Goal: Transaction & Acquisition: Purchase product/service

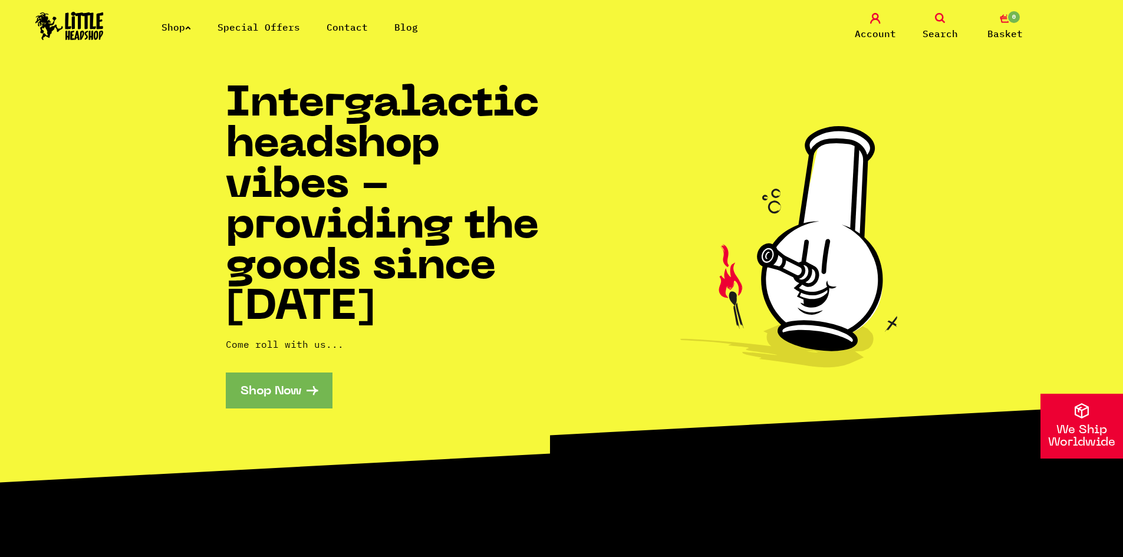
click at [270, 20] on li "Special Offers" at bounding box center [258, 27] width 83 height 14
click at [242, 28] on link "Special Offers" at bounding box center [258, 27] width 83 height 12
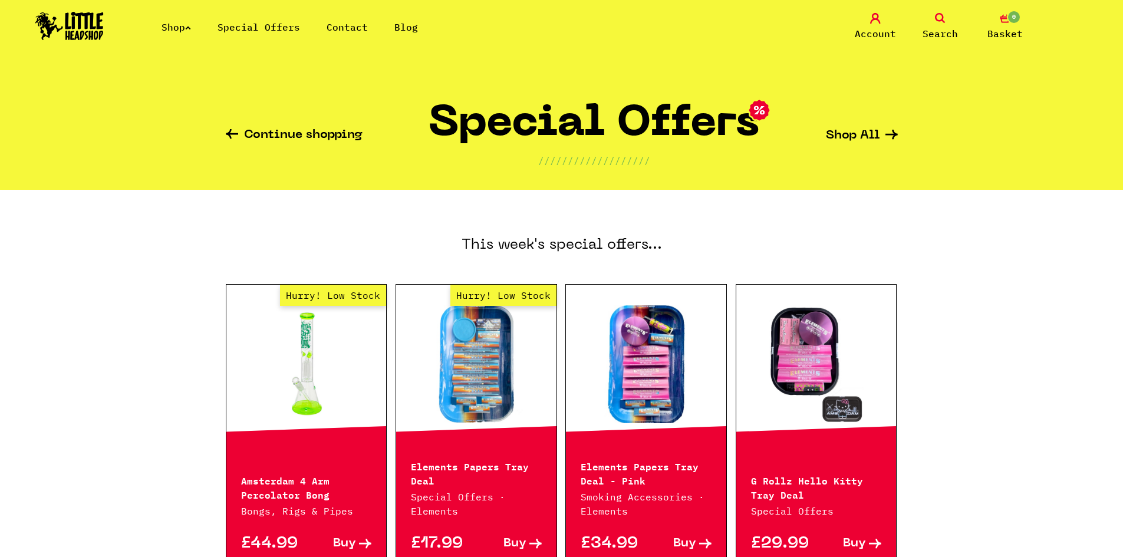
click at [189, 16] on div "Shop Special Offers Contact Blog Account Search 0 Basket" at bounding box center [561, 27] width 1123 height 54
click at [185, 32] on link "Shop" at bounding box center [175, 27] width 29 height 12
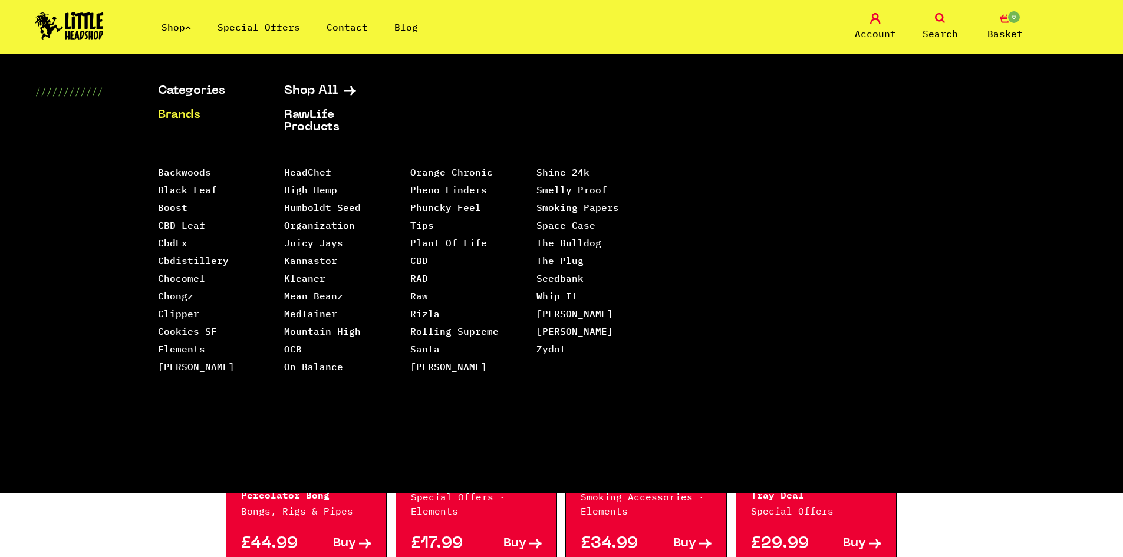
click at [189, 113] on link "Brands" at bounding box center [206, 115] width 97 height 12
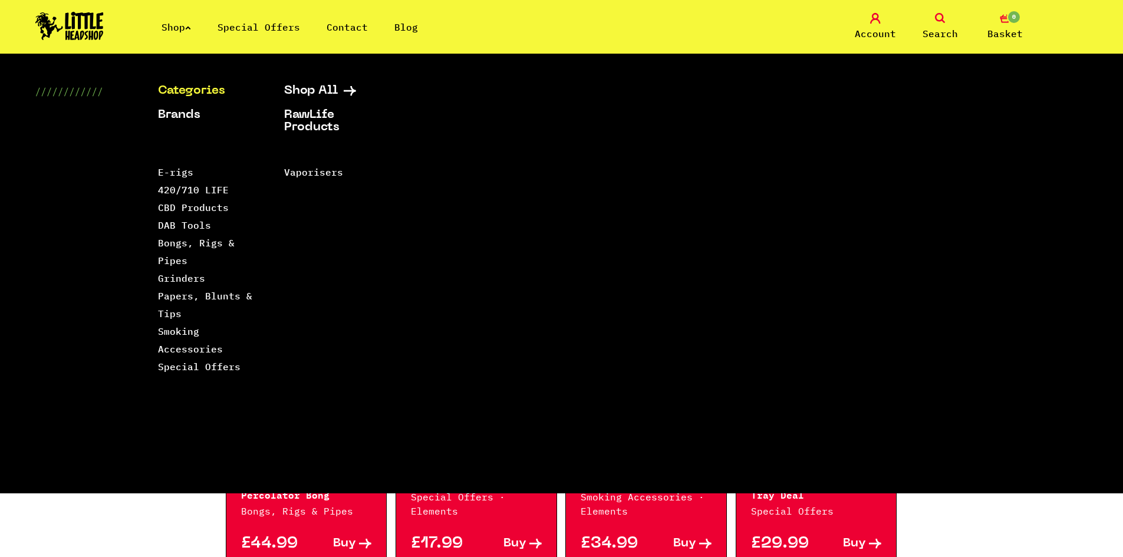
click at [192, 92] on link "Categories" at bounding box center [206, 91] width 97 height 12
click at [196, 90] on link "Categories" at bounding box center [206, 91] width 97 height 12
click at [311, 87] on link "Shop All" at bounding box center [332, 91] width 97 height 12
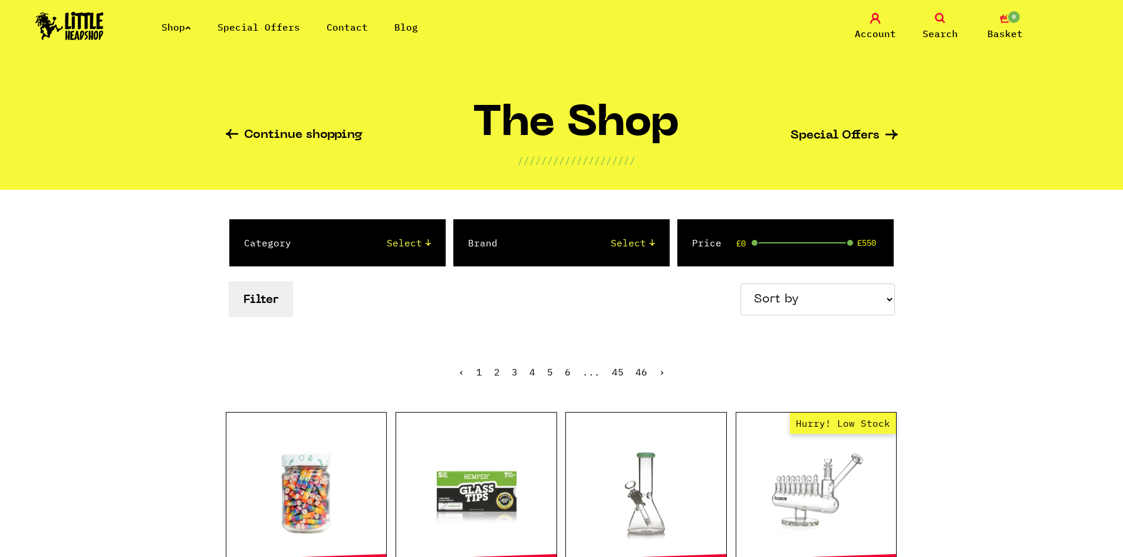
click at [191, 24] on link "Shop" at bounding box center [175, 27] width 29 height 12
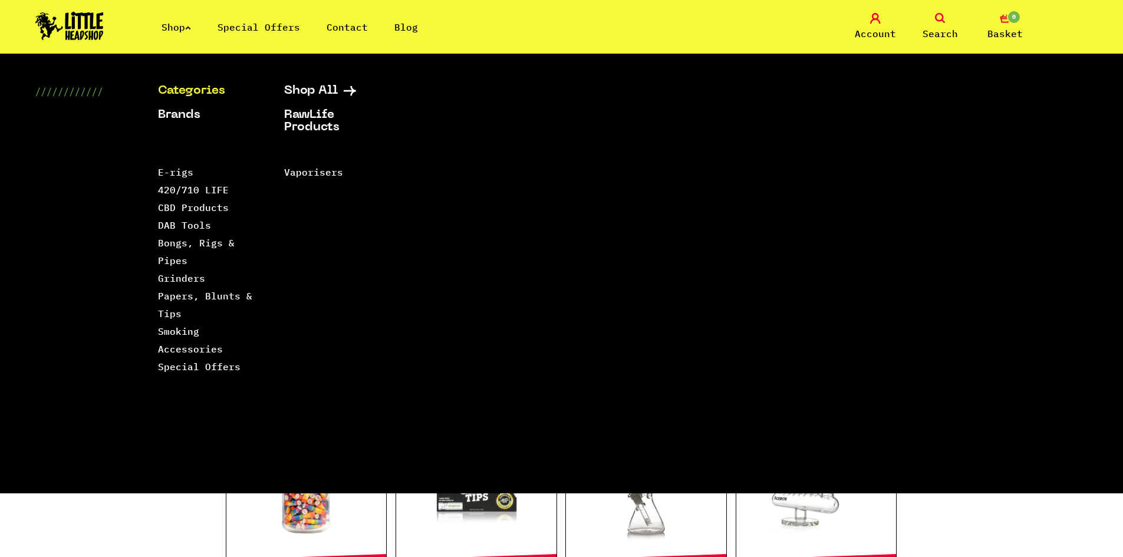
click at [193, 85] on link "Categories" at bounding box center [206, 91] width 97 height 12
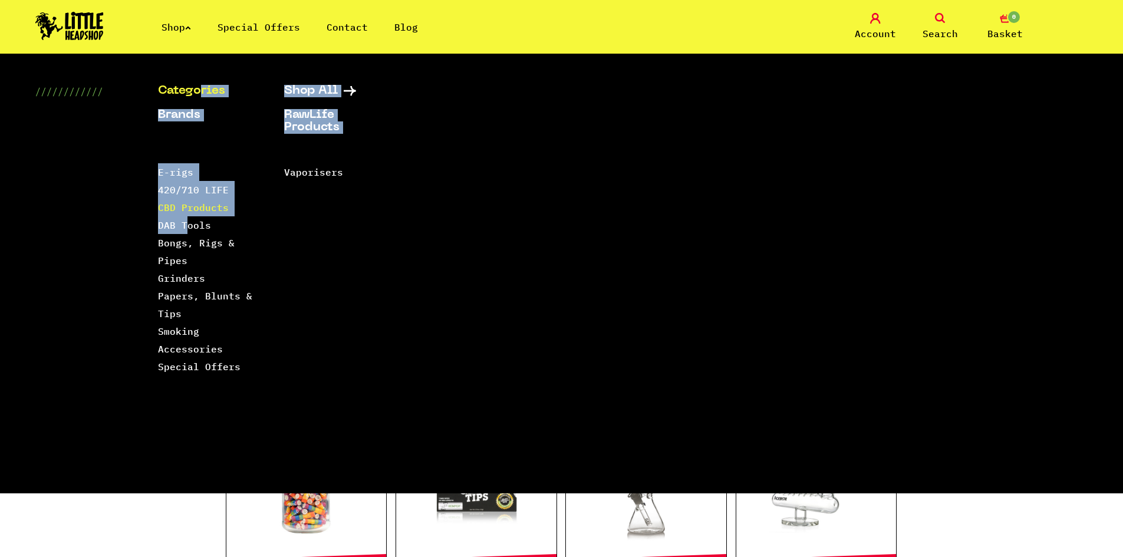
drag, startPoint x: 200, startPoint y: 93, endPoint x: 184, endPoint y: 213, distance: 120.8
click at [184, 222] on div "Categories Shop All Brands RawLife Products Special Offers Contact Backwoods Bl…" at bounding box center [494, 289] width 672 height 408
click at [186, 209] on link "CBD Products" at bounding box center [193, 208] width 71 height 12
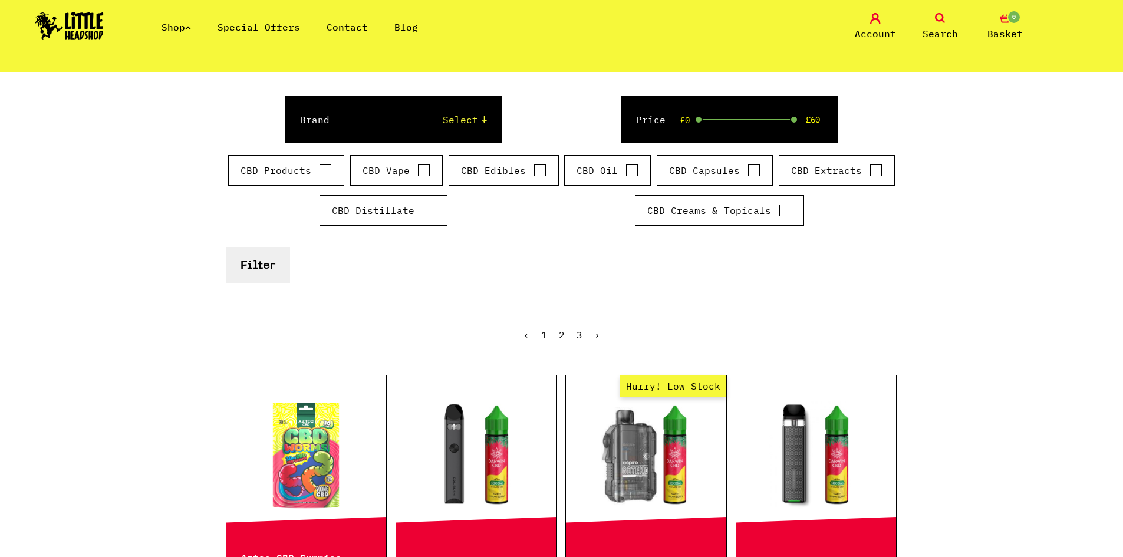
scroll to position [118, 0]
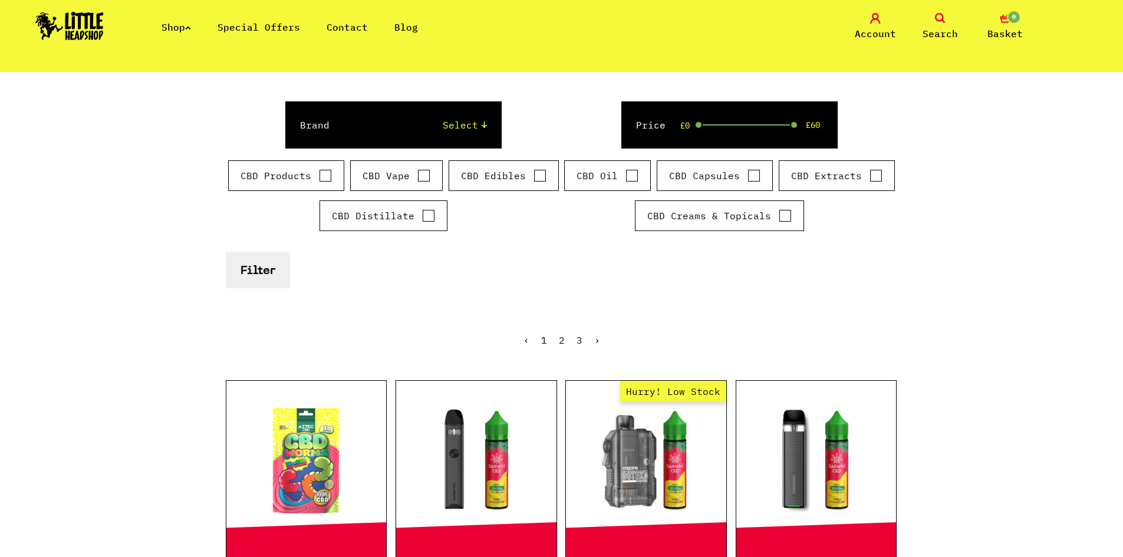
click at [426, 175] on input "CBD Vape" at bounding box center [423, 176] width 13 height 12
click at [428, 180] on input "CBD Vape" at bounding box center [423, 176] width 13 height 12
checkbox input "false"
click at [540, 174] on input "CBD Edibles" at bounding box center [539, 176] width 13 height 12
checkbox input "true"
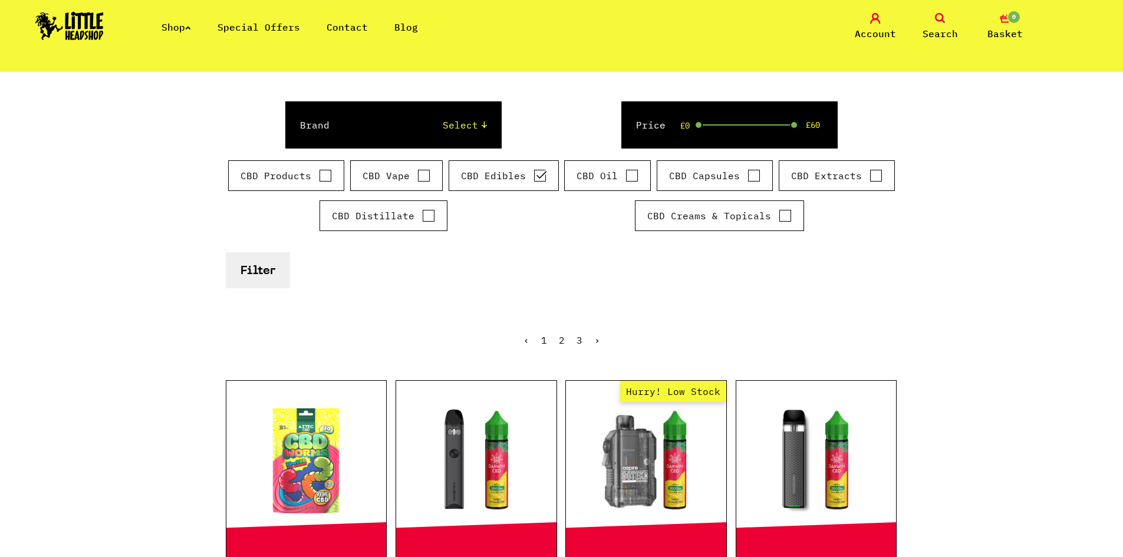
click at [668, 174] on div "CBD Capsules" at bounding box center [715, 175] width 116 height 31
click at [635, 174] on input "CBD Oil" at bounding box center [631, 176] width 13 height 12
checkbox input "true"
click at [762, 181] on div "CBD Capsules" at bounding box center [715, 175] width 116 height 31
click at [754, 176] on input "CBD Capsules" at bounding box center [753, 176] width 13 height 12
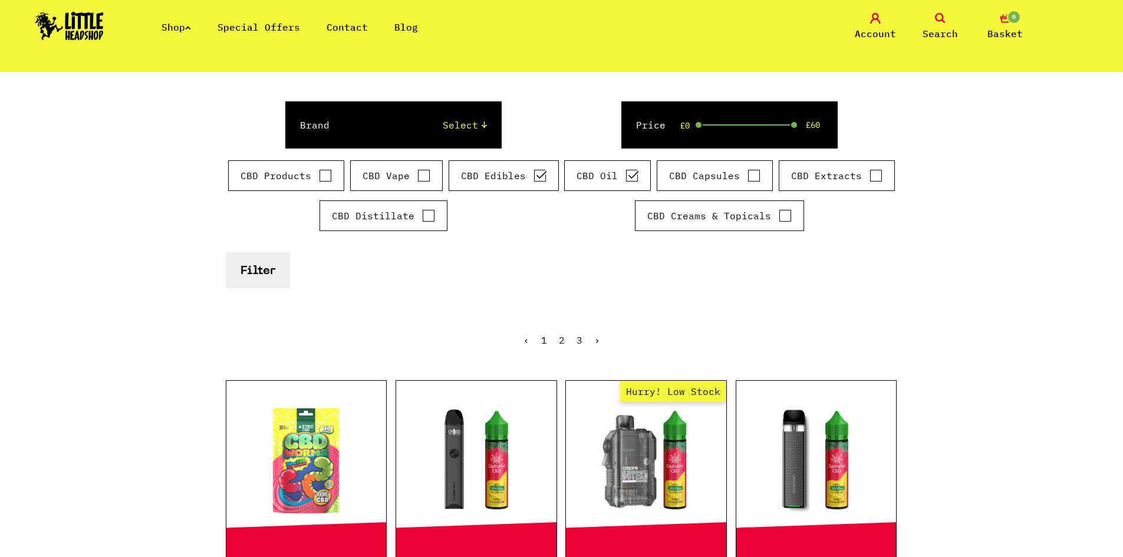
checkbox input "true"
click at [772, 215] on label "CBD Creams & Topicals" at bounding box center [719, 216] width 144 height 14
click at [778, 215] on input "CBD Creams & Topicals" at bounding box center [784, 216] width 13 height 12
checkbox input "true"
click at [755, 176] on input "CBD Capsules" at bounding box center [753, 176] width 13 height 12
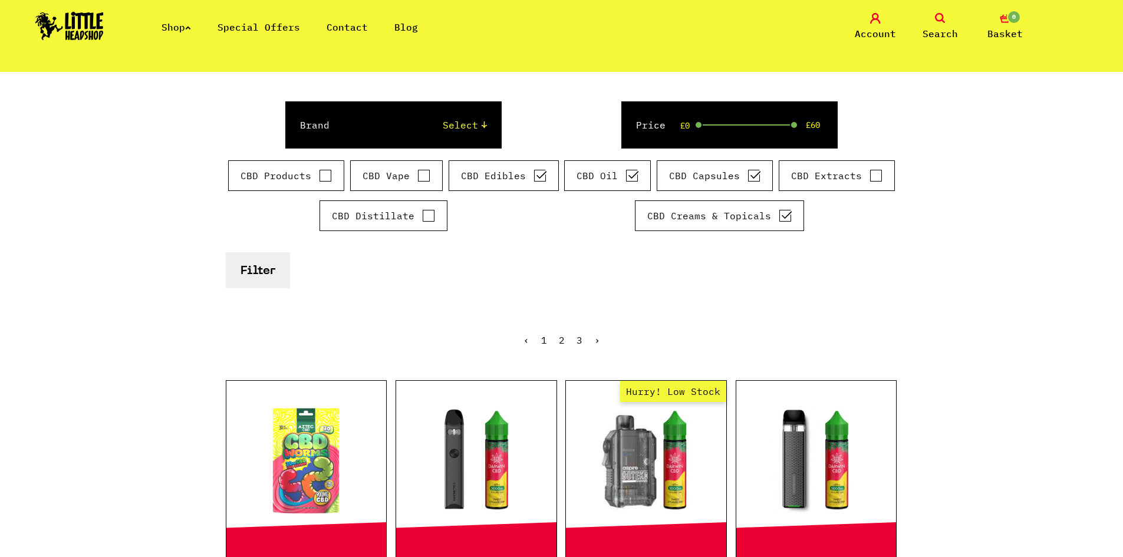
checkbox input "false"
click at [630, 173] on input "CBD Oil" at bounding box center [631, 176] width 13 height 12
checkbox input "false"
click at [539, 176] on input "CBD Edibles" at bounding box center [539, 176] width 13 height 12
checkbox input "false"
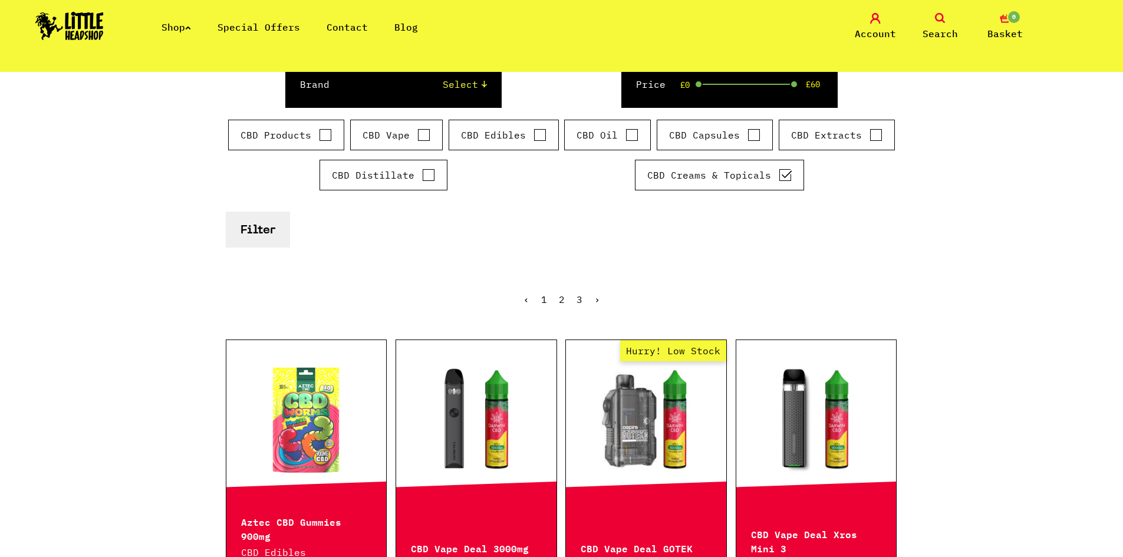
scroll to position [236, 0]
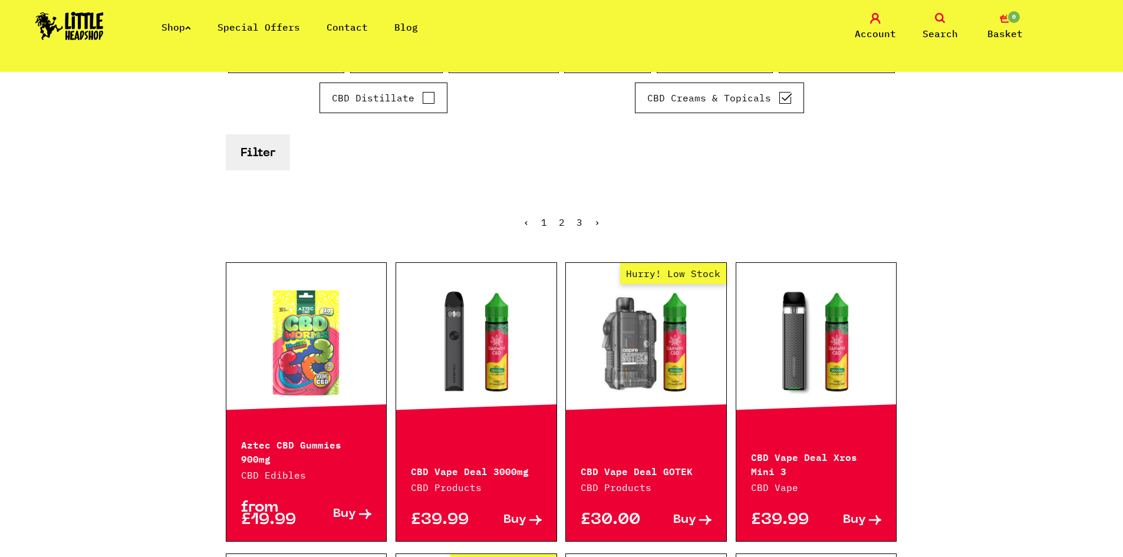
click at [264, 157] on button "Filter" at bounding box center [258, 152] width 64 height 36
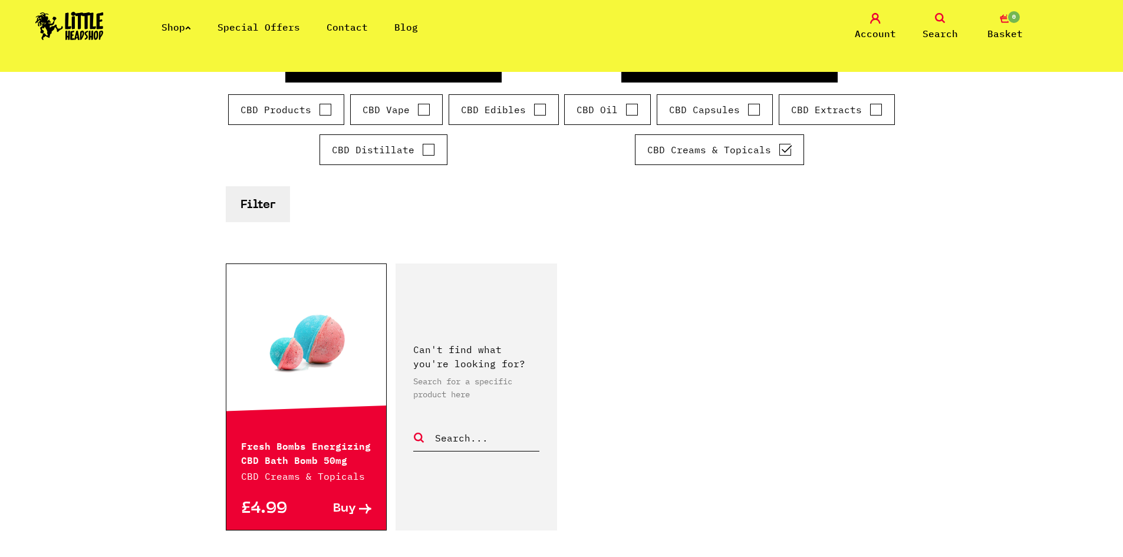
scroll to position [118, 0]
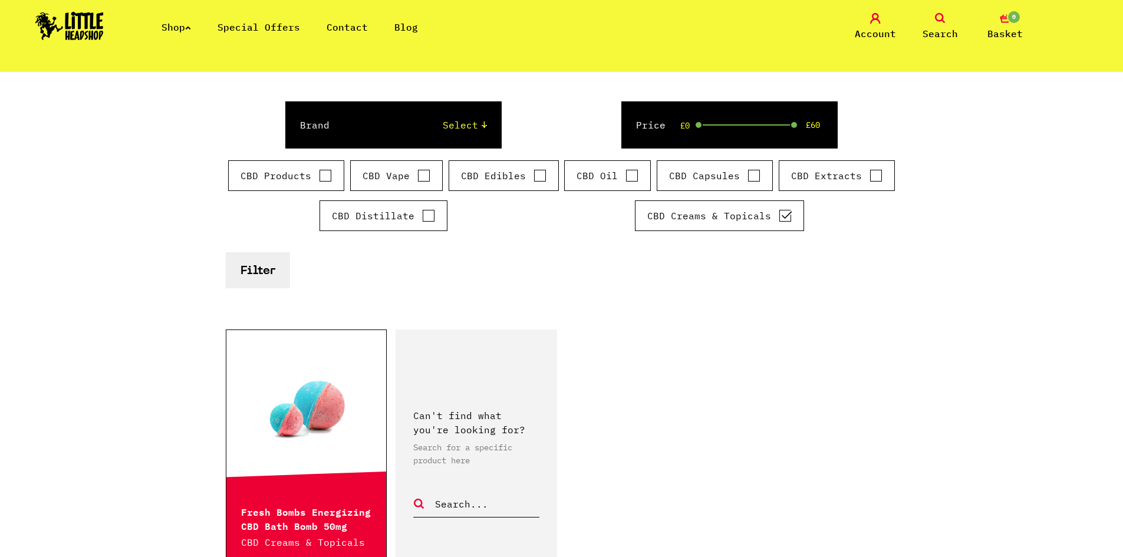
click at [785, 215] on input "CBD Creams & Topicals" at bounding box center [784, 216] width 13 height 12
checkbox input "false"
drag, startPoint x: 762, startPoint y: 171, endPoint x: 748, endPoint y: 174, distance: 14.6
click at [754, 174] on div "CBD Capsules" at bounding box center [715, 175] width 116 height 31
click at [744, 176] on label "CBD Capsules" at bounding box center [714, 176] width 91 height 14
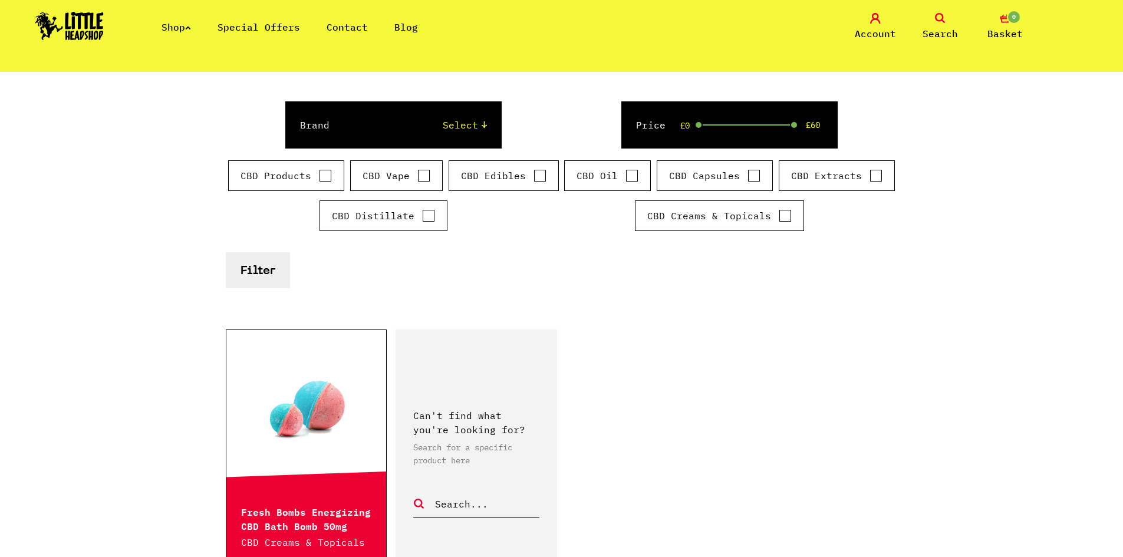
click at [747, 176] on input "CBD Capsules" at bounding box center [753, 176] width 13 height 12
checkbox input "true"
click at [630, 175] on input "CBD Oil" at bounding box center [631, 176] width 13 height 12
checkbox input "true"
click at [542, 173] on input "CBD Edibles" at bounding box center [539, 176] width 13 height 12
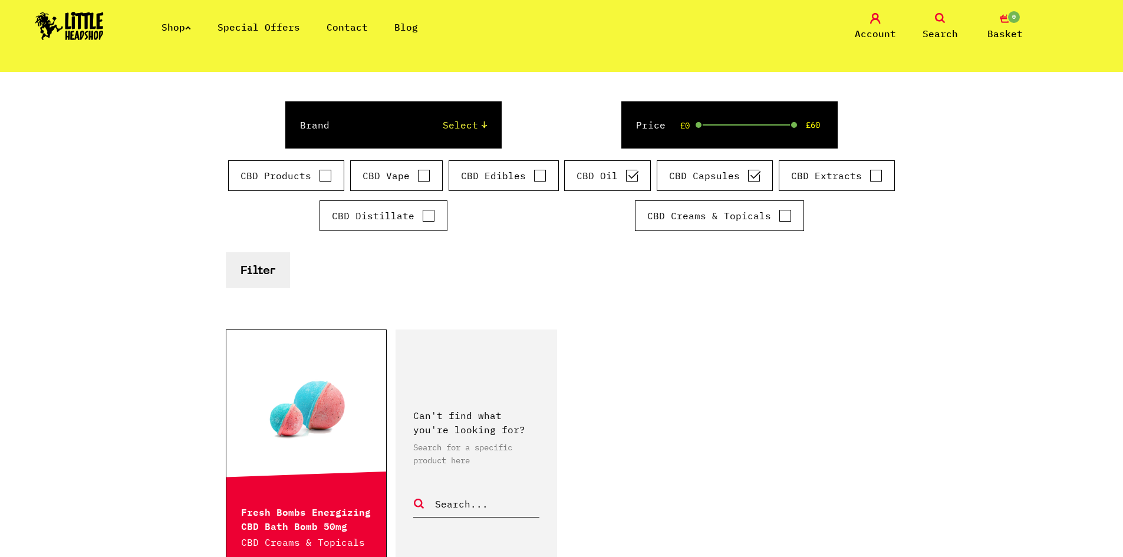
checkbox input "true"
click at [255, 262] on button "Filter" at bounding box center [258, 270] width 64 height 36
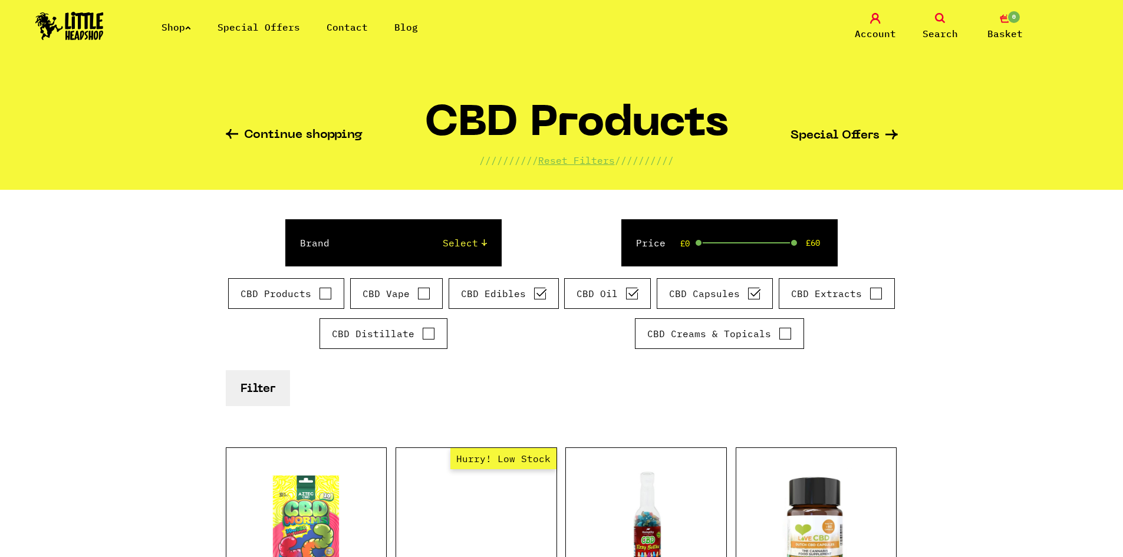
click at [787, 335] on input "CBD Creams & Topicals" at bounding box center [784, 334] width 13 height 12
checkbox input "true"
click at [754, 296] on input "CBD Capsules" at bounding box center [753, 294] width 13 height 12
checkbox input "false"
click at [630, 293] on input "CBD Oil" at bounding box center [631, 294] width 13 height 12
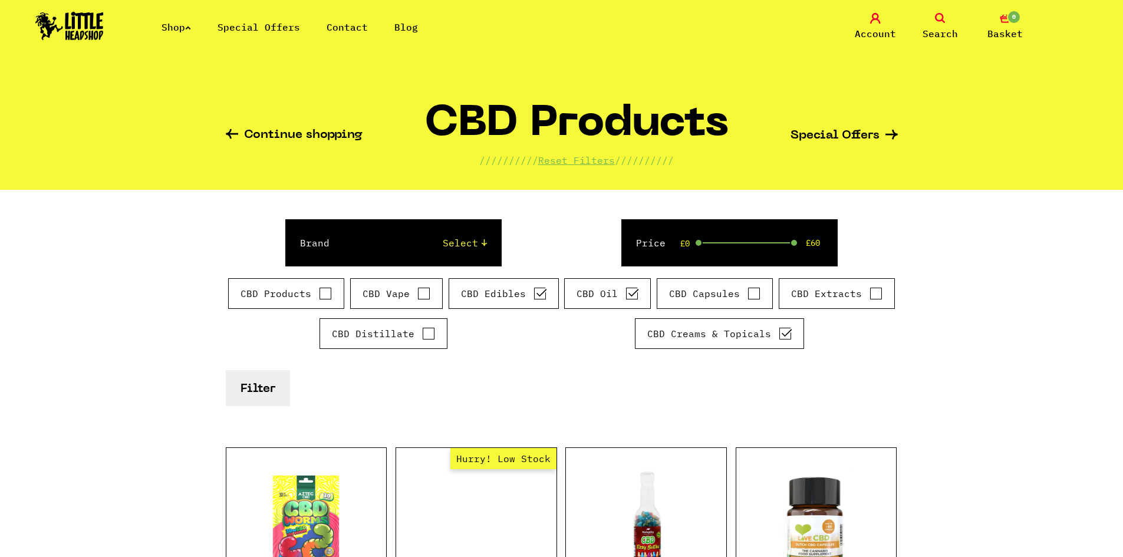
checkbox input "false"
click at [544, 292] on input "CBD Edibles" at bounding box center [539, 294] width 13 height 12
checkbox input "false"
click at [263, 380] on button "Filter" at bounding box center [258, 388] width 64 height 36
